Goal: Information Seeking & Learning: Learn about a topic

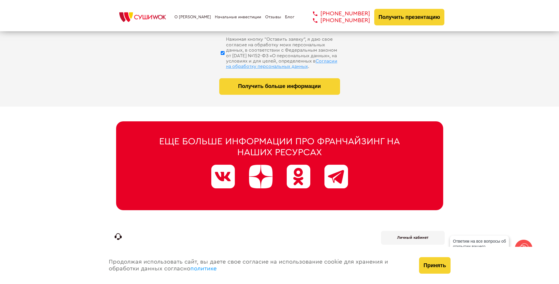
scroll to position [2827, 0]
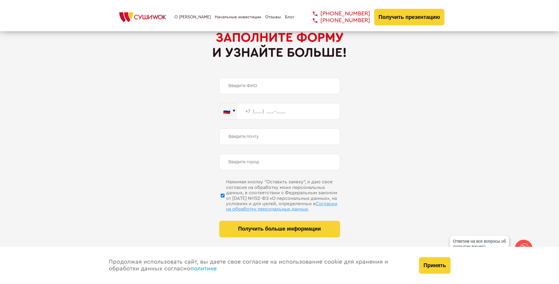
click at [195, 19] on link "О [PERSON_NAME]" at bounding box center [192, 17] width 37 height 5
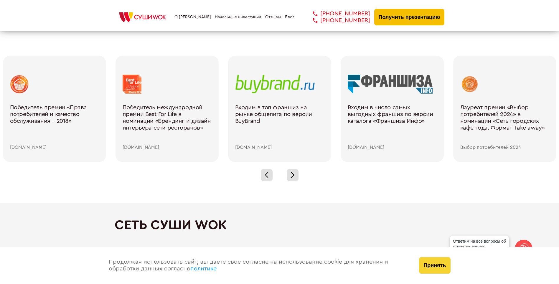
scroll to position [914, 0]
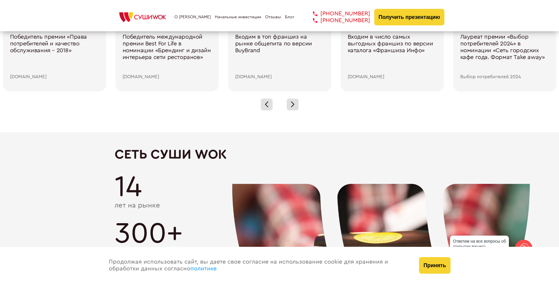
click at [351, 14] on link "[PHONE_NUMBER]" at bounding box center [337, 13] width 66 height 7
click at [437, 264] on button "Принять" at bounding box center [434, 265] width 31 height 17
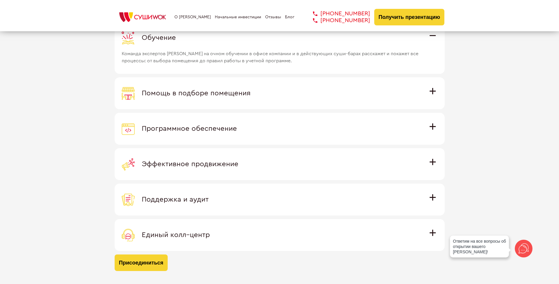
scroll to position [1650, 0]
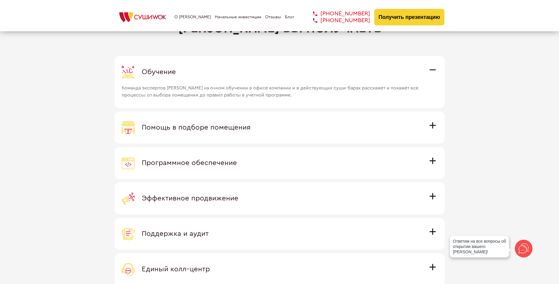
click at [228, 163] on span "Программное обеспечение" at bounding box center [189, 162] width 95 height 7
click at [0, 0] on input "Программное обеспечение Программное обеспечение разработано специально для Суши…" at bounding box center [0, 0] width 0 height 0
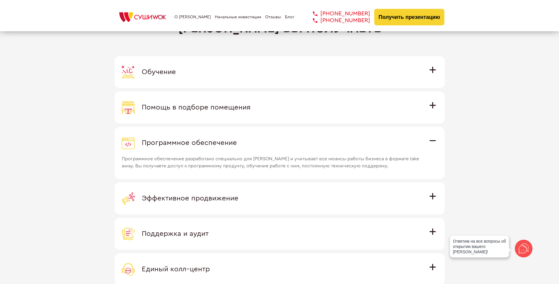
click at [202, 105] on span "Помощь в подборе помещения" at bounding box center [196, 107] width 109 height 7
click at [0, 0] on input "Помощь в подборе помещения Наши специалисты оценят варианты помещения в вашем г…" at bounding box center [0, 0] width 0 height 0
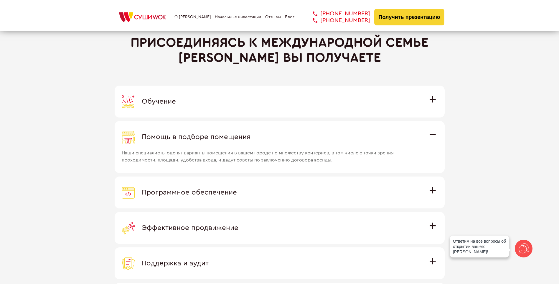
click at [197, 89] on label "Обучение Команда экспертов Суши Wok на очном обучении в офисе компании и в дейс…" at bounding box center [280, 101] width 330 height 32
click at [0, 0] on input "Обучение Команда экспертов Суши Wok на очном обучении в офисе компании и в дейс…" at bounding box center [0, 0] width 0 height 0
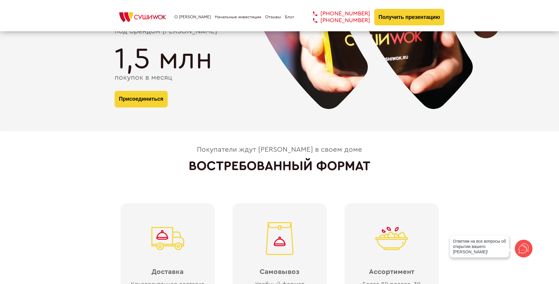
scroll to position [1120, 0]
